Goal: Information Seeking & Learning: Learn about a topic

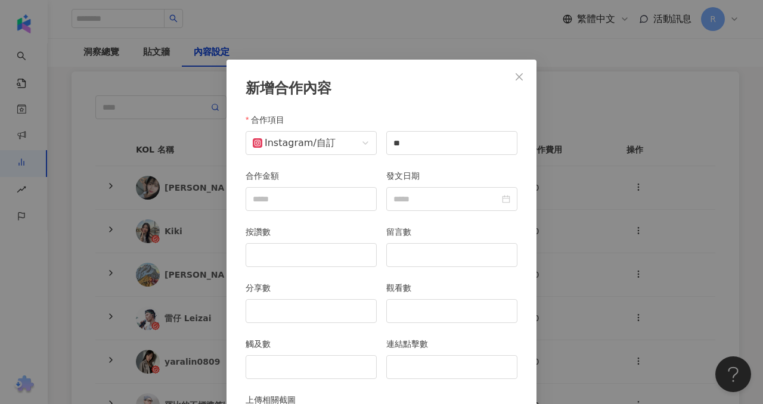
scroll to position [87, 0]
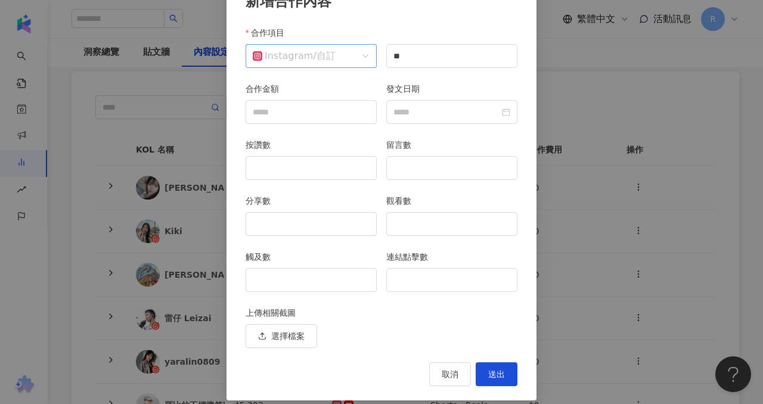
click at [362, 58] on span "Instagram / 自訂" at bounding box center [311, 56] width 117 height 23
click at [418, 60] on input "**" at bounding box center [451, 56] width 131 height 24
click at [452, 377] on span "取消" at bounding box center [450, 374] width 17 height 10
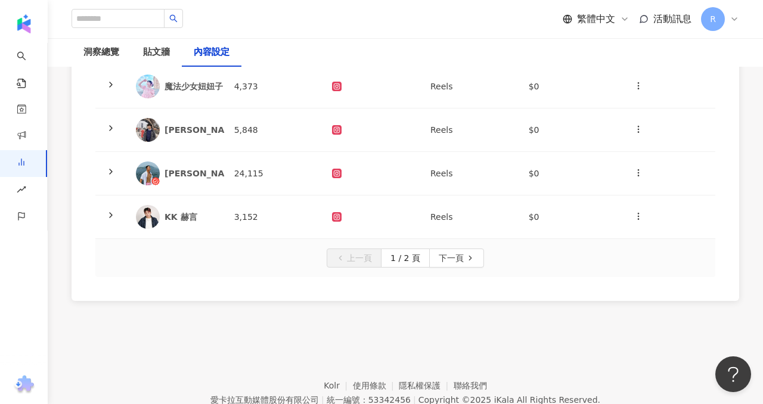
scroll to position [459, 0]
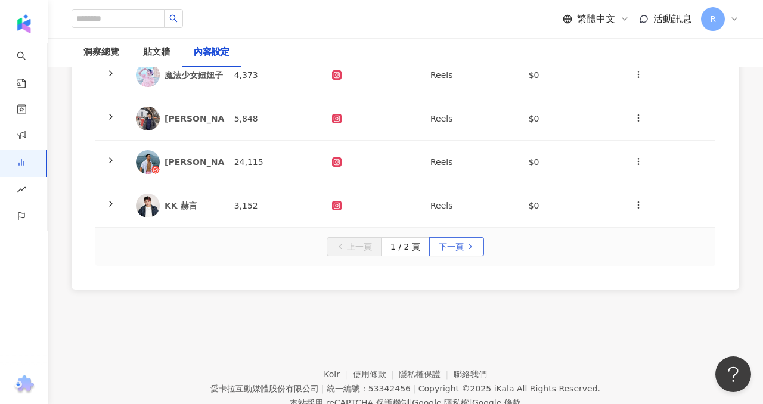
click at [457, 245] on span "下一頁" at bounding box center [451, 247] width 25 height 19
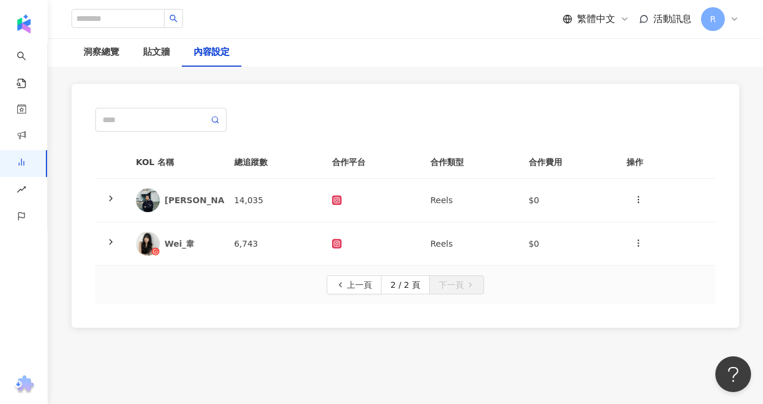
scroll to position [70, 0]
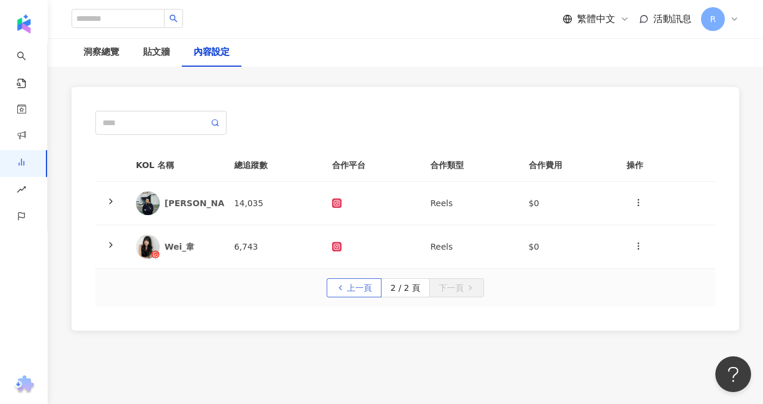
click at [360, 288] on span "上一頁" at bounding box center [359, 288] width 25 height 19
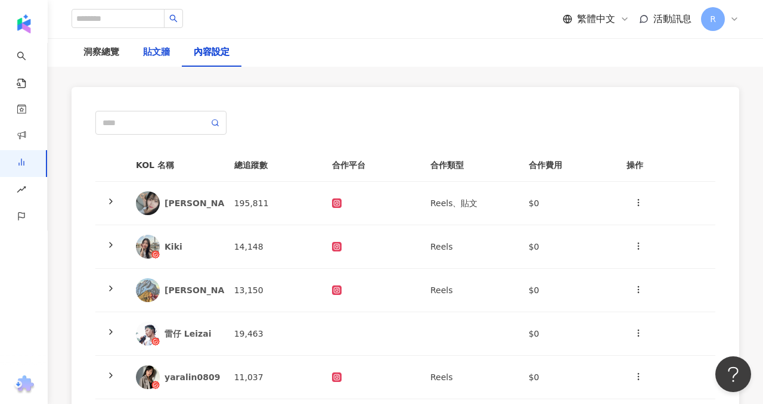
click at [163, 48] on div "貼文牆" at bounding box center [156, 52] width 27 height 14
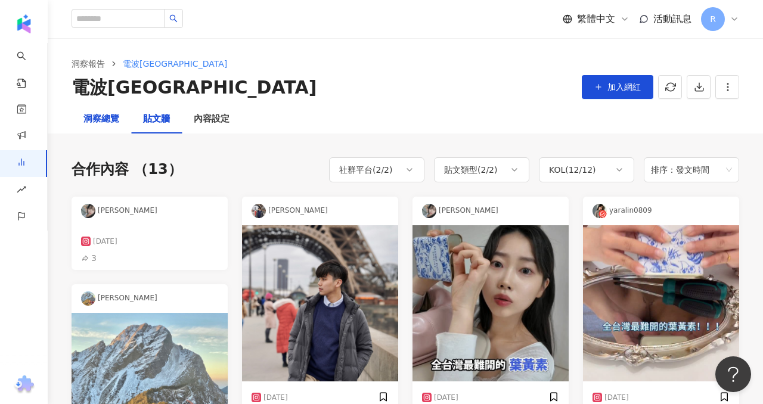
click at [110, 123] on div "洞察總覽" at bounding box center [101, 119] width 36 height 14
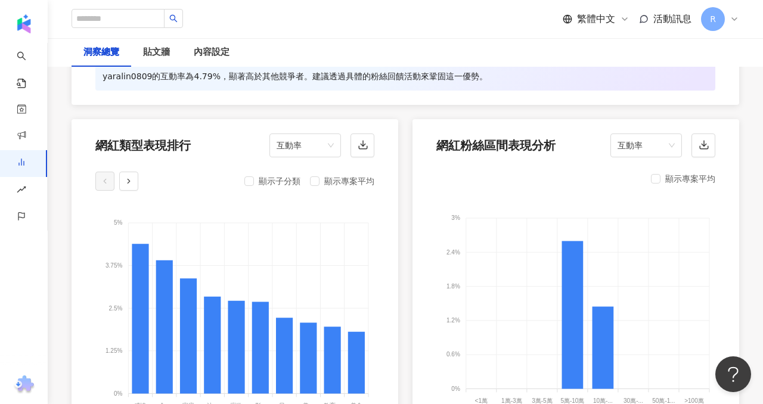
scroll to position [1253, 0]
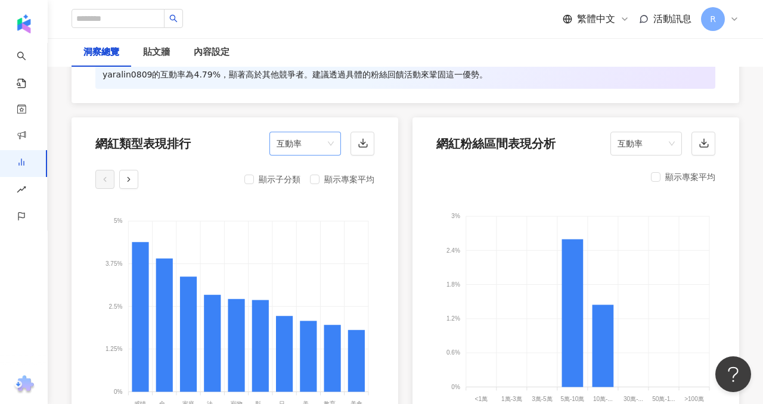
click at [327, 142] on span "互動率" at bounding box center [304, 143] width 57 height 23
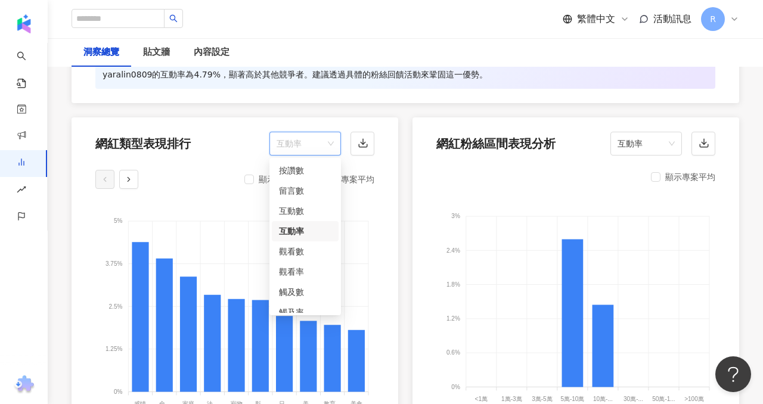
click at [328, 142] on span "互動率" at bounding box center [304, 143] width 57 height 23
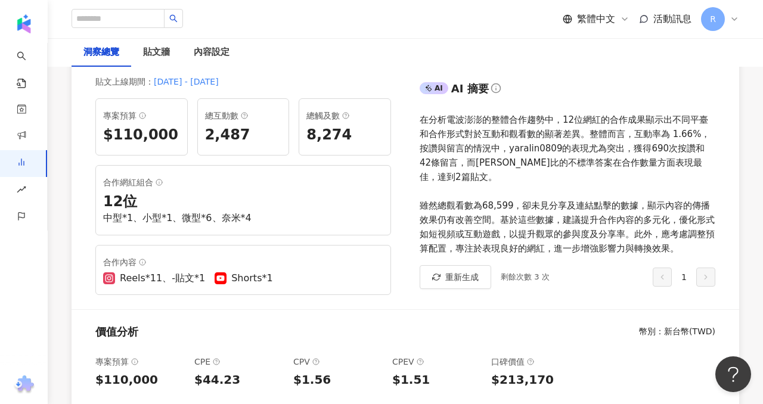
scroll to position [0, 0]
